Goal: Find specific page/section: Find specific page/section

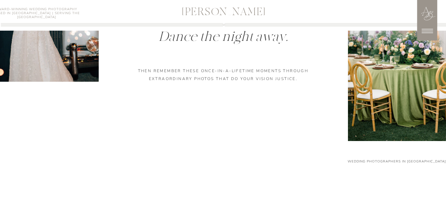
scroll to position [495, 0]
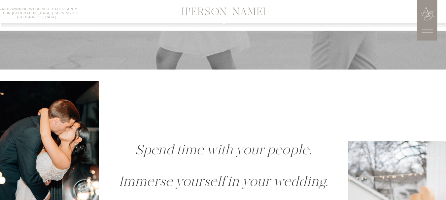
click at [431, 28] on icon at bounding box center [427, 31] width 17 height 17
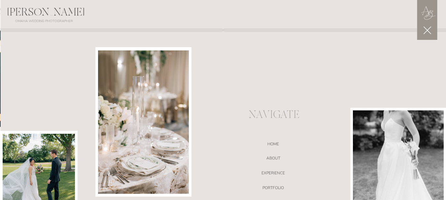
scroll to position [628, 0]
click at [276, 189] on nav "portfolio" at bounding box center [273, 189] width 140 height 7
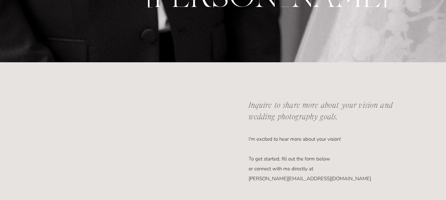
scroll to position [330, 0]
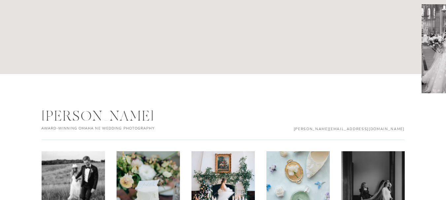
scroll to position [3387, 0]
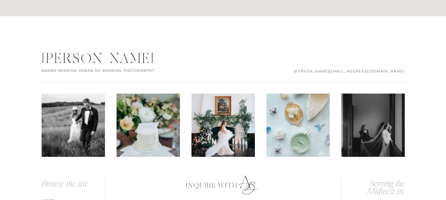
scroll to position [1080, 0]
